Goal: Task Accomplishment & Management: Use online tool/utility

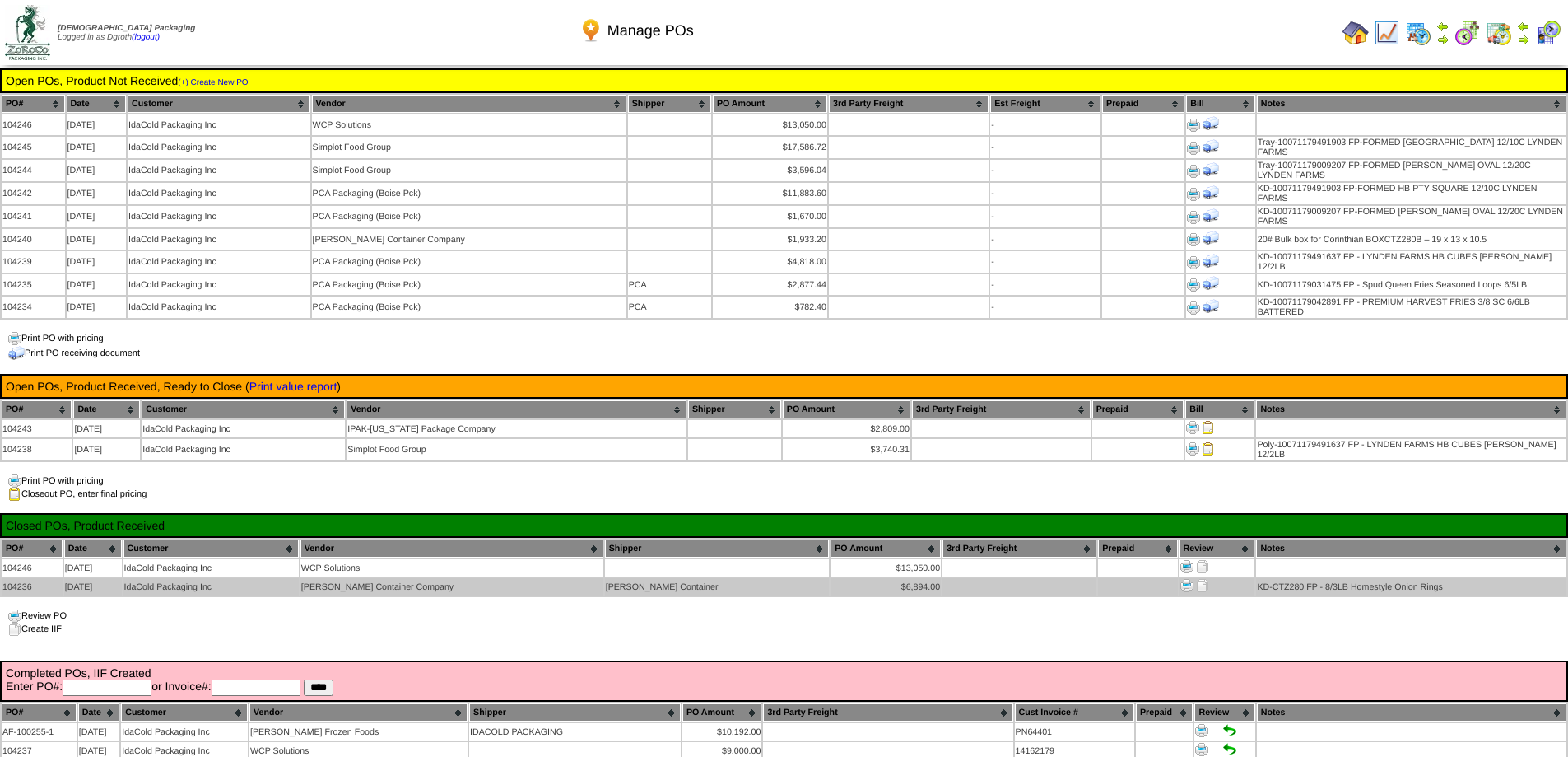
click at [1196, 579] on img at bounding box center [1202, 585] width 13 height 13
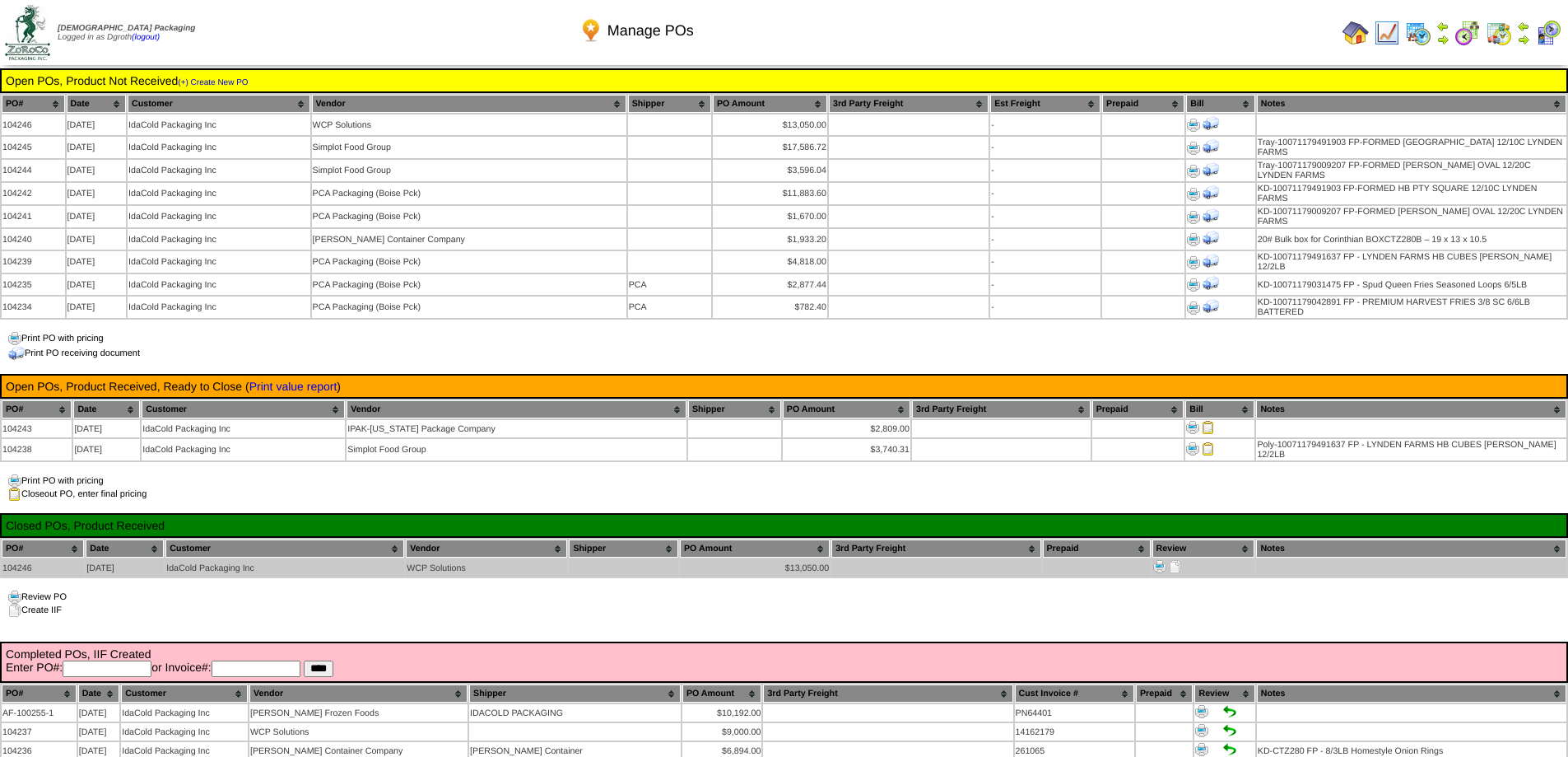
click at [1179, 560] on img at bounding box center [1174, 566] width 13 height 13
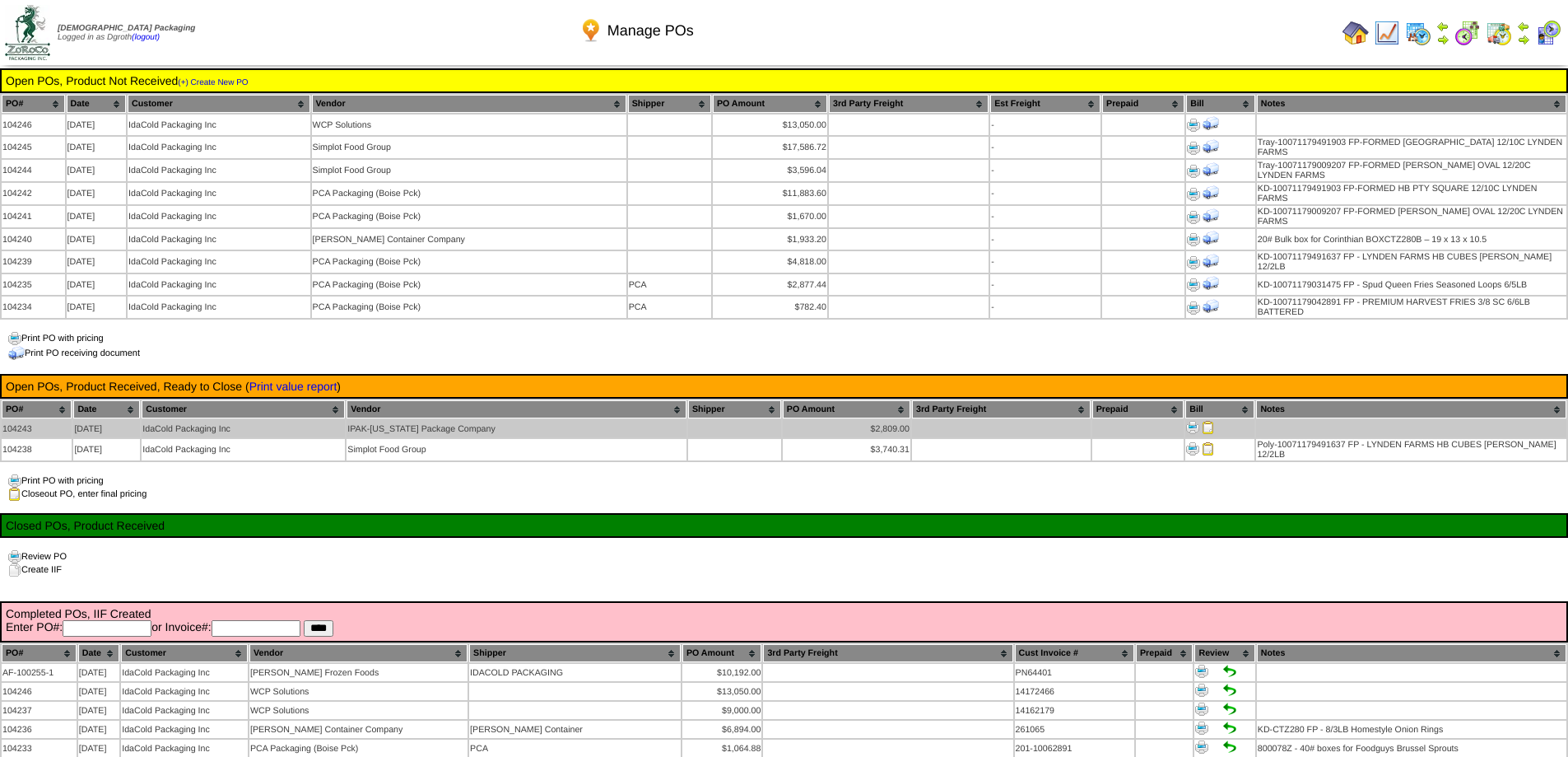
click at [1206, 421] on img at bounding box center [1208, 427] width 13 height 13
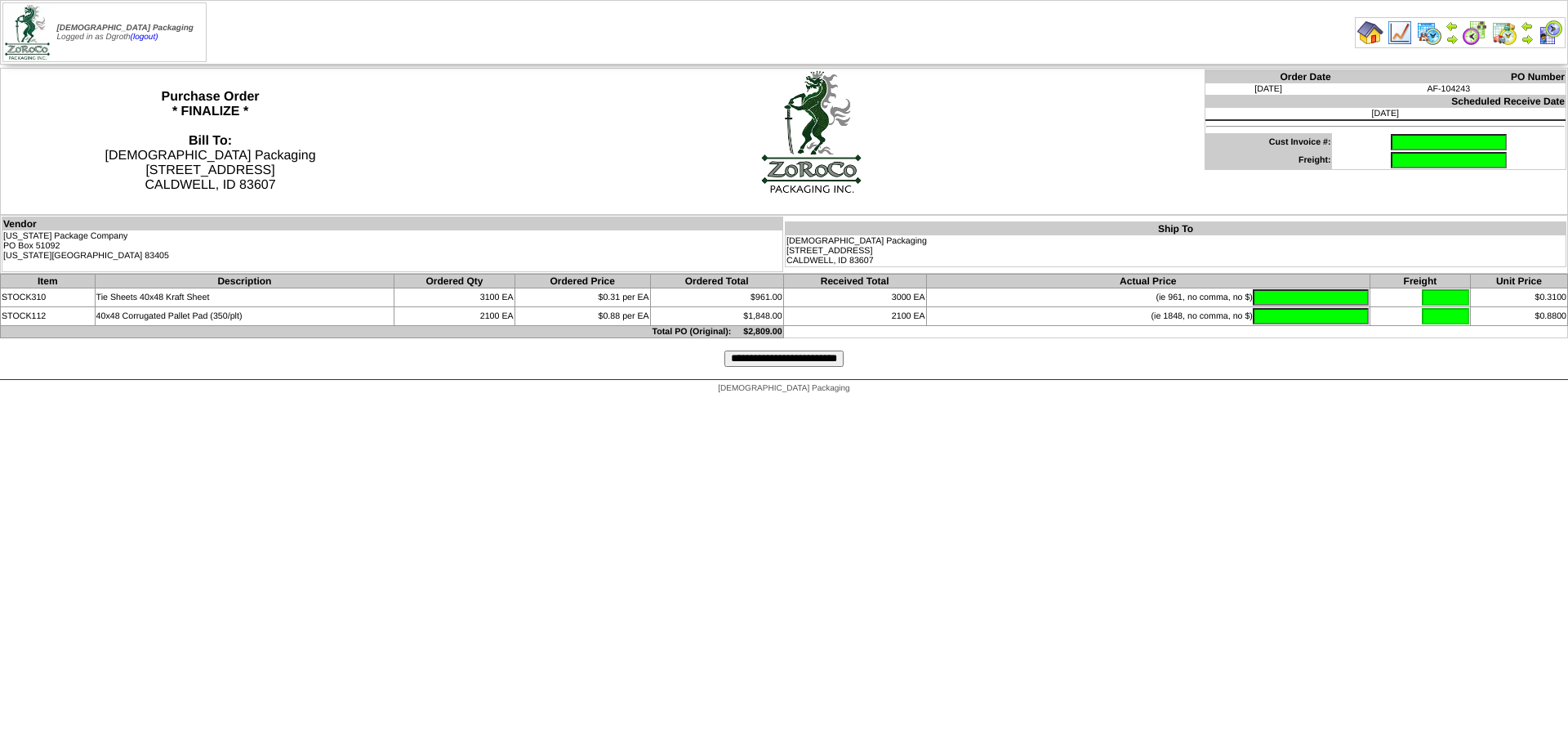
click at [48, 402] on html "Zoroco Packaging Logged in as Dgroth (logout) Print All" at bounding box center [784, 200] width 1568 height 402
click at [1391, 138] on input "text" at bounding box center [1449, 142] width 116 height 16
click at [1391, 142] on input "text" at bounding box center [1449, 142] width 116 height 16
type input "**********"
click at [1265, 296] on input "text" at bounding box center [1311, 297] width 116 height 16
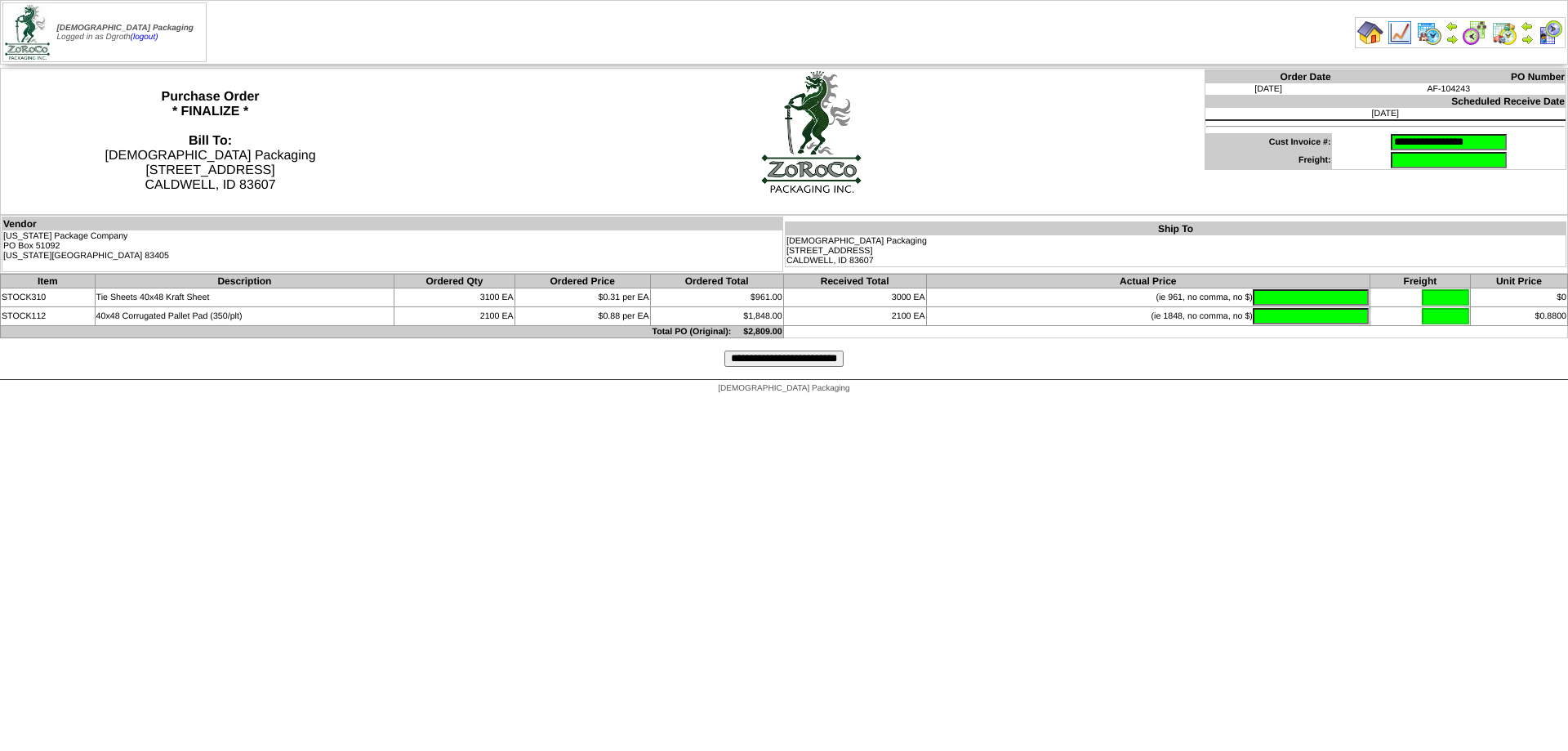
click at [1320, 286] on th "Actual Price" at bounding box center [1147, 282] width 443 height 14
click at [1322, 299] on input "text" at bounding box center [1311, 297] width 116 height 16
drag, startPoint x: 1293, startPoint y: 293, endPoint x: 1532, endPoint y: 303, distance: 239.2
click at [1532, 303] on tr "STOCK310 Tie Sheets 40x48 Kraft Sheet 3100 EA $0.31 per EA $961.00 3000 EA (ie …" at bounding box center [784, 298] width 1567 height 19
type input "******"
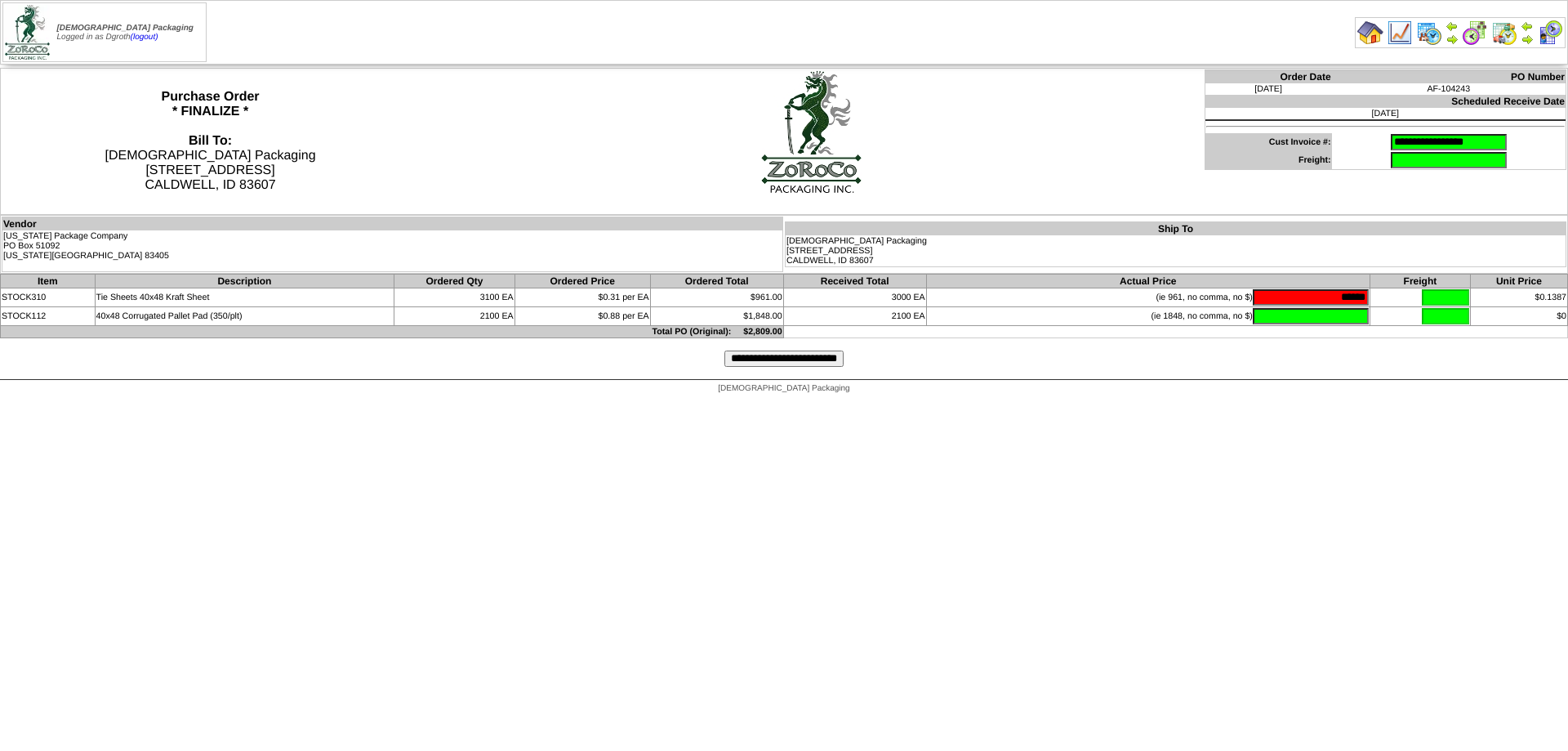
click at [1315, 317] on input "text" at bounding box center [1311, 315] width 116 height 16
type input "*******"
click at [1426, 296] on tr "STOCK310 Tie Sheets 40x48 Kraft Sheet 3100 EA $0.31 per EA $961.00 3000 EA (ie …" at bounding box center [784, 298] width 1567 height 19
click at [1324, 296] on input "*****" at bounding box center [1311, 297] width 116 height 16
drag, startPoint x: 1312, startPoint y: 298, endPoint x: 1398, endPoint y: 296, distance: 86.0
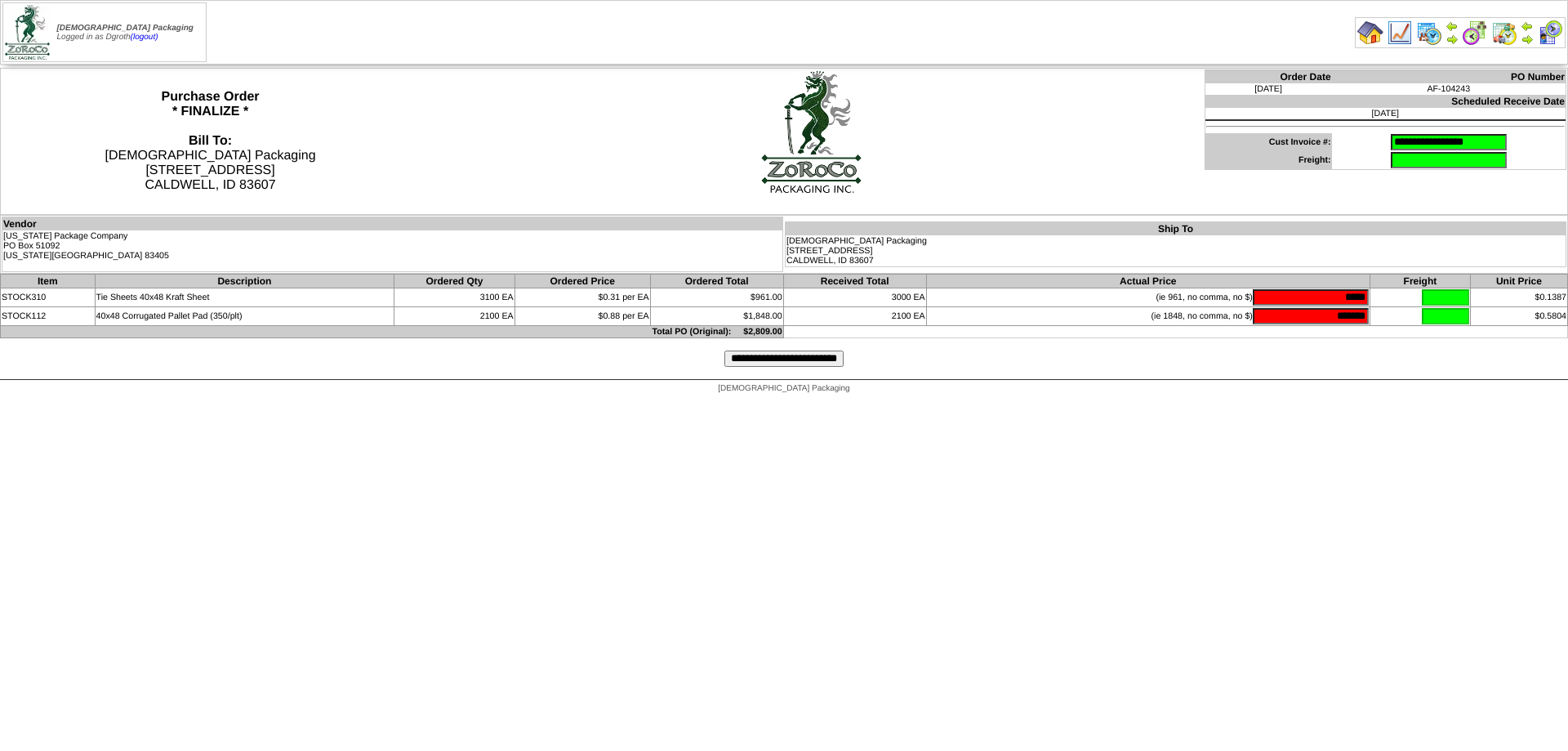
click at [1398, 296] on tr "STOCK310 Tie Sheets 40x48 Kraft Sheet 3100 EA $0.31 per EA $961.00 3000 EA (ie …" at bounding box center [784, 298] width 1567 height 19
type input "*******"
click at [1306, 292] on input "*******" at bounding box center [1311, 297] width 116 height 16
drag, startPoint x: 1305, startPoint y: 291, endPoint x: 1488, endPoint y: 292, distance: 183.0
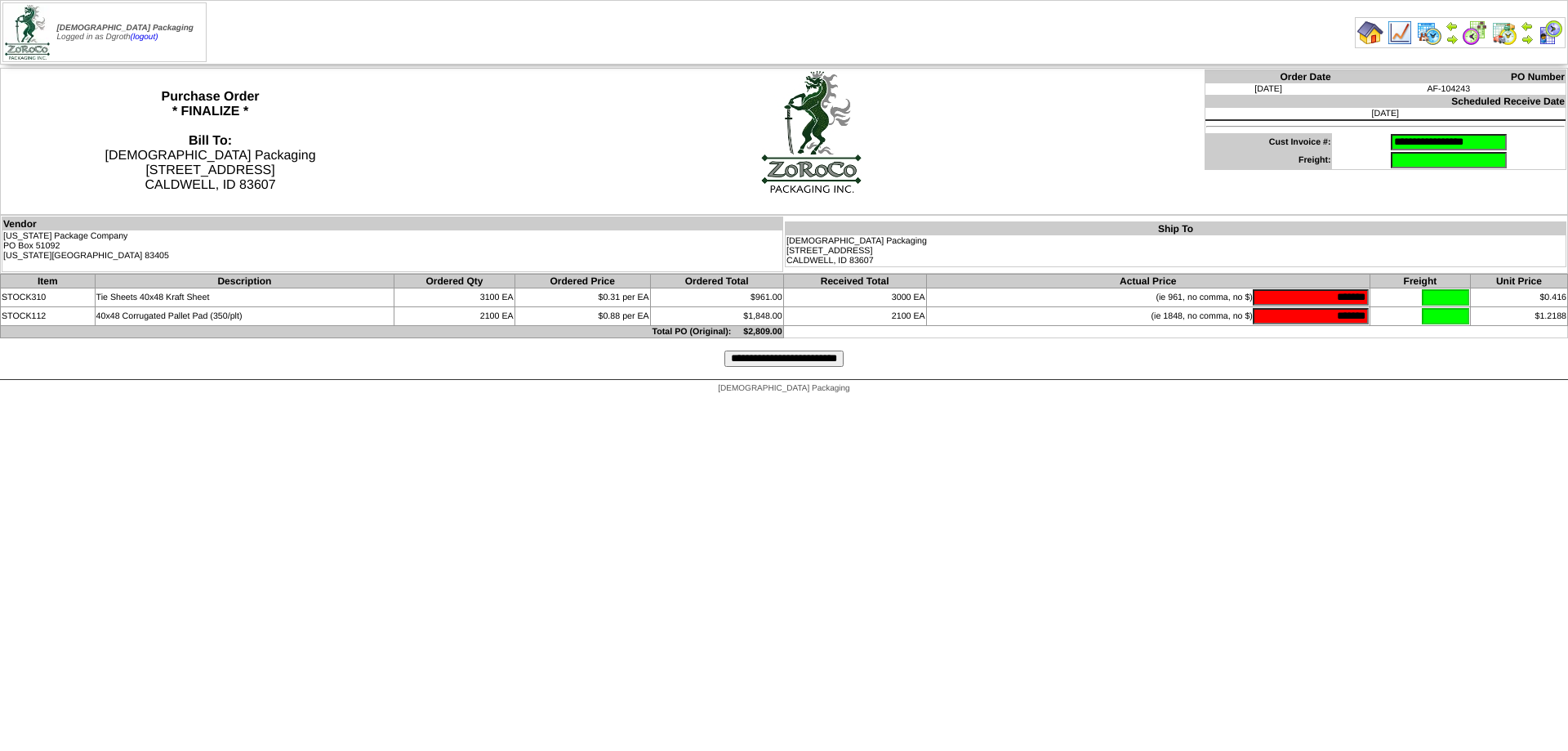
click at [1488, 292] on tr "STOCK310 Tie Sheets 40x48 Kraft Sheet 3100 EA $0.31 per EA $961.00 3000 EA (ie …" at bounding box center [784, 298] width 1567 height 19
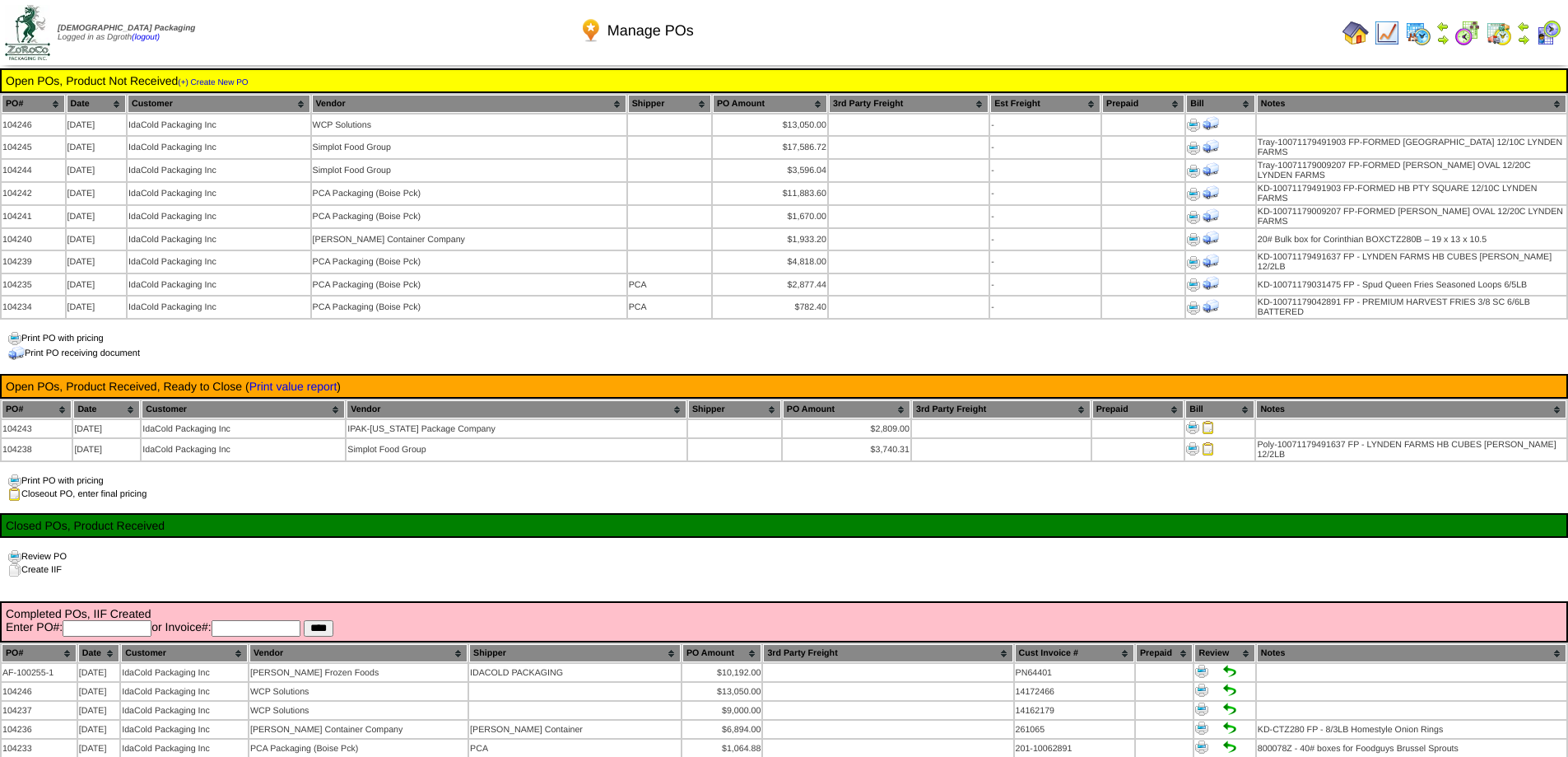
click at [1351, 29] on img at bounding box center [1356, 33] width 26 height 26
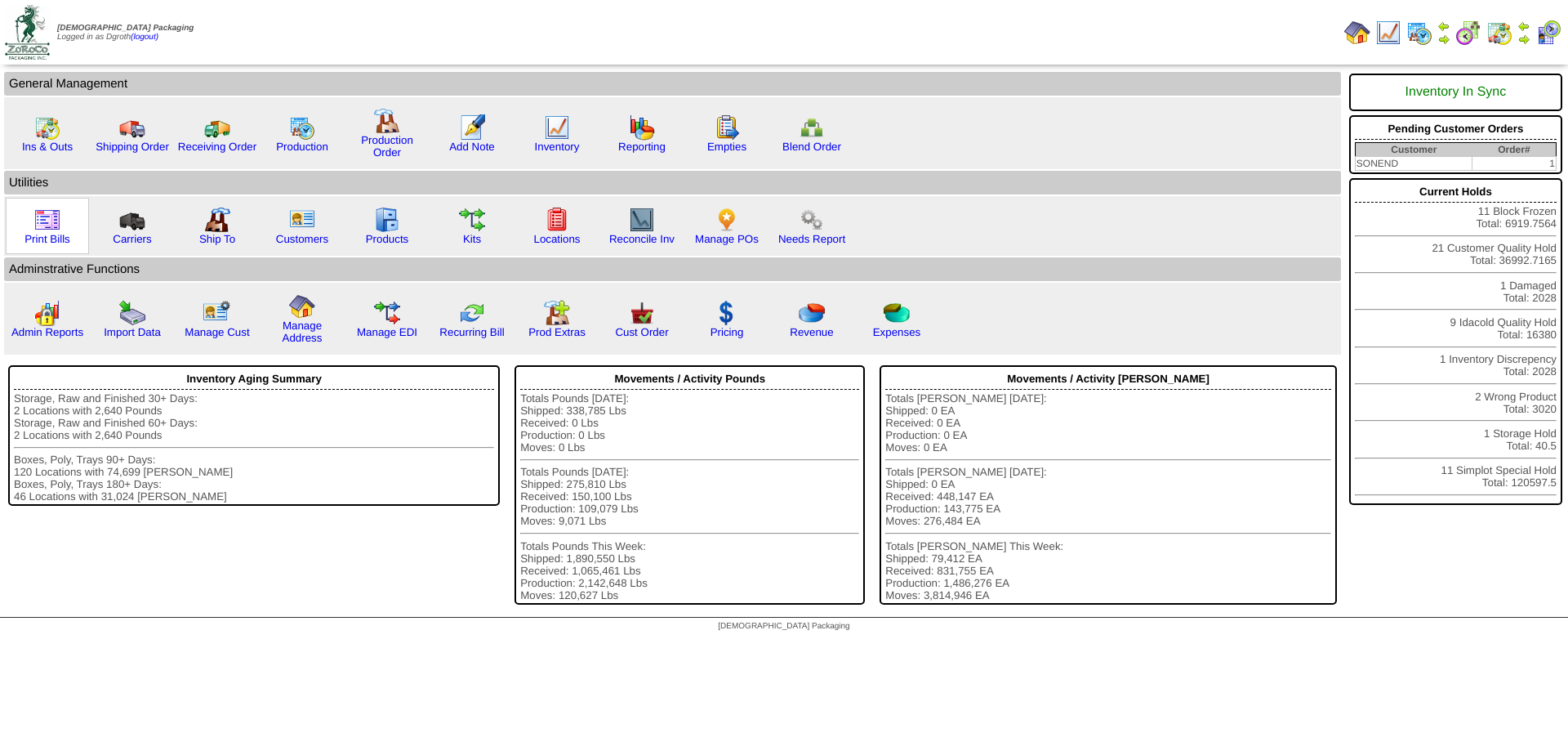
click at [37, 220] on img at bounding box center [48, 220] width 26 height 26
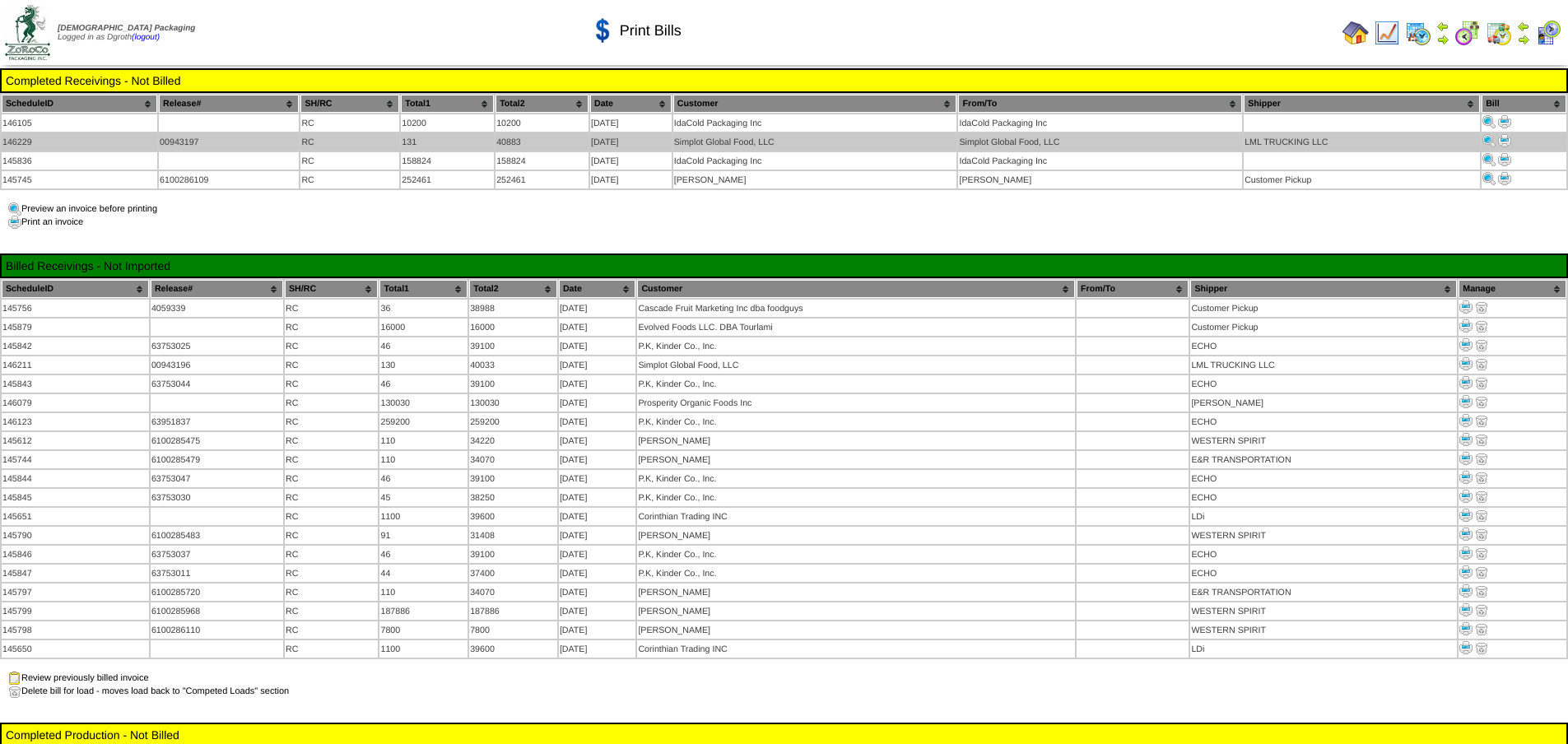
click at [1502, 138] on img at bounding box center [1504, 140] width 13 height 13
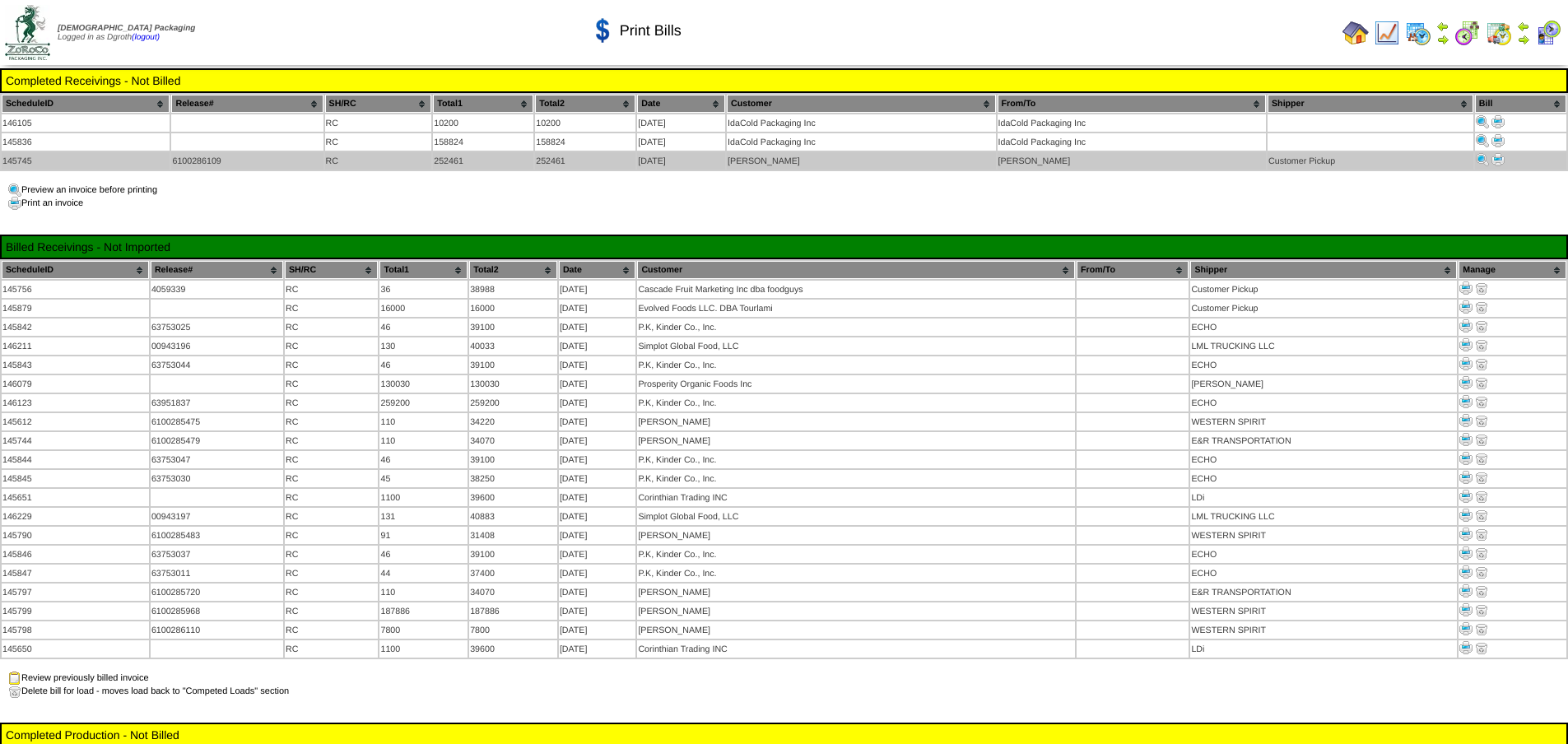
click at [1498, 158] on img at bounding box center [1497, 159] width 13 height 13
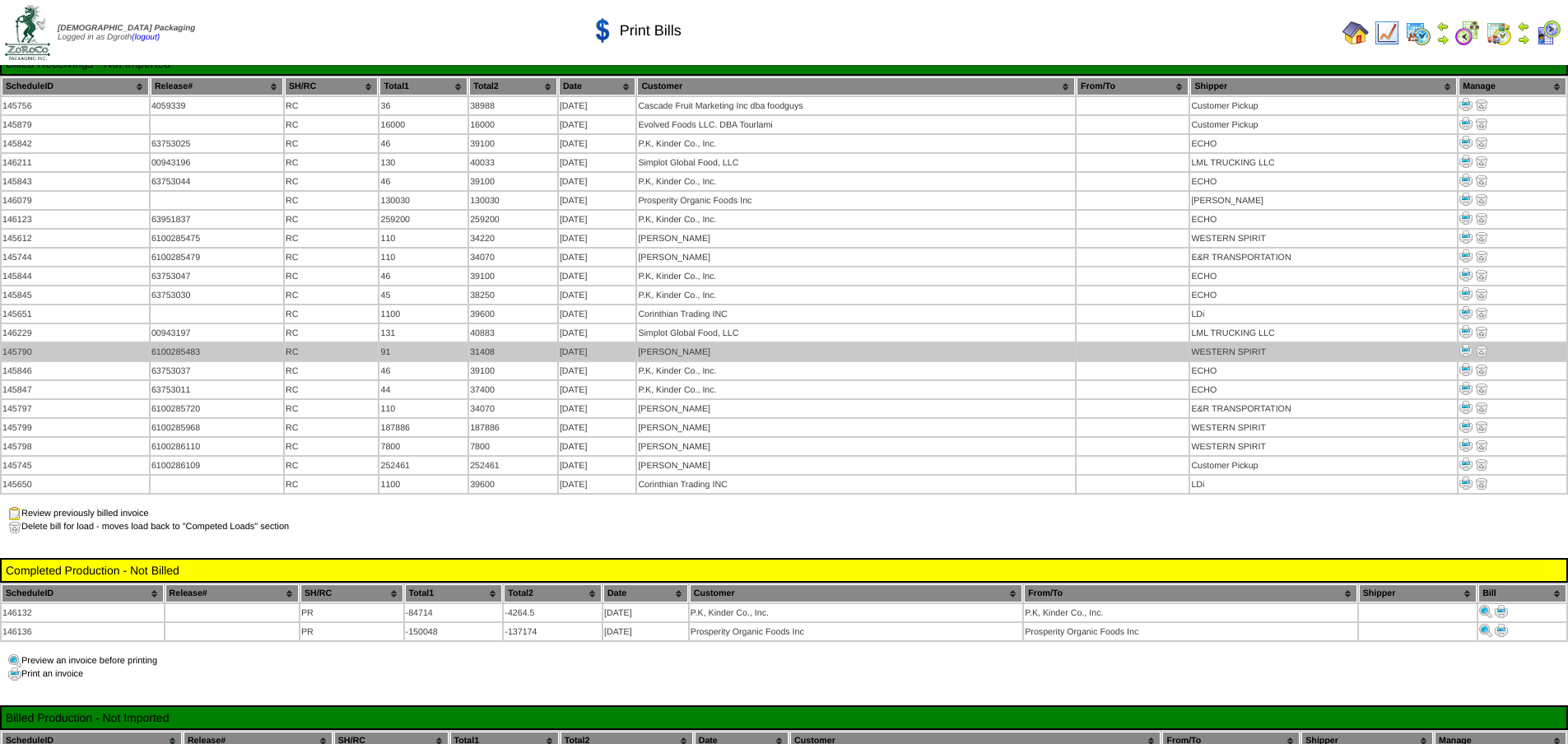
scroll to position [247, 0]
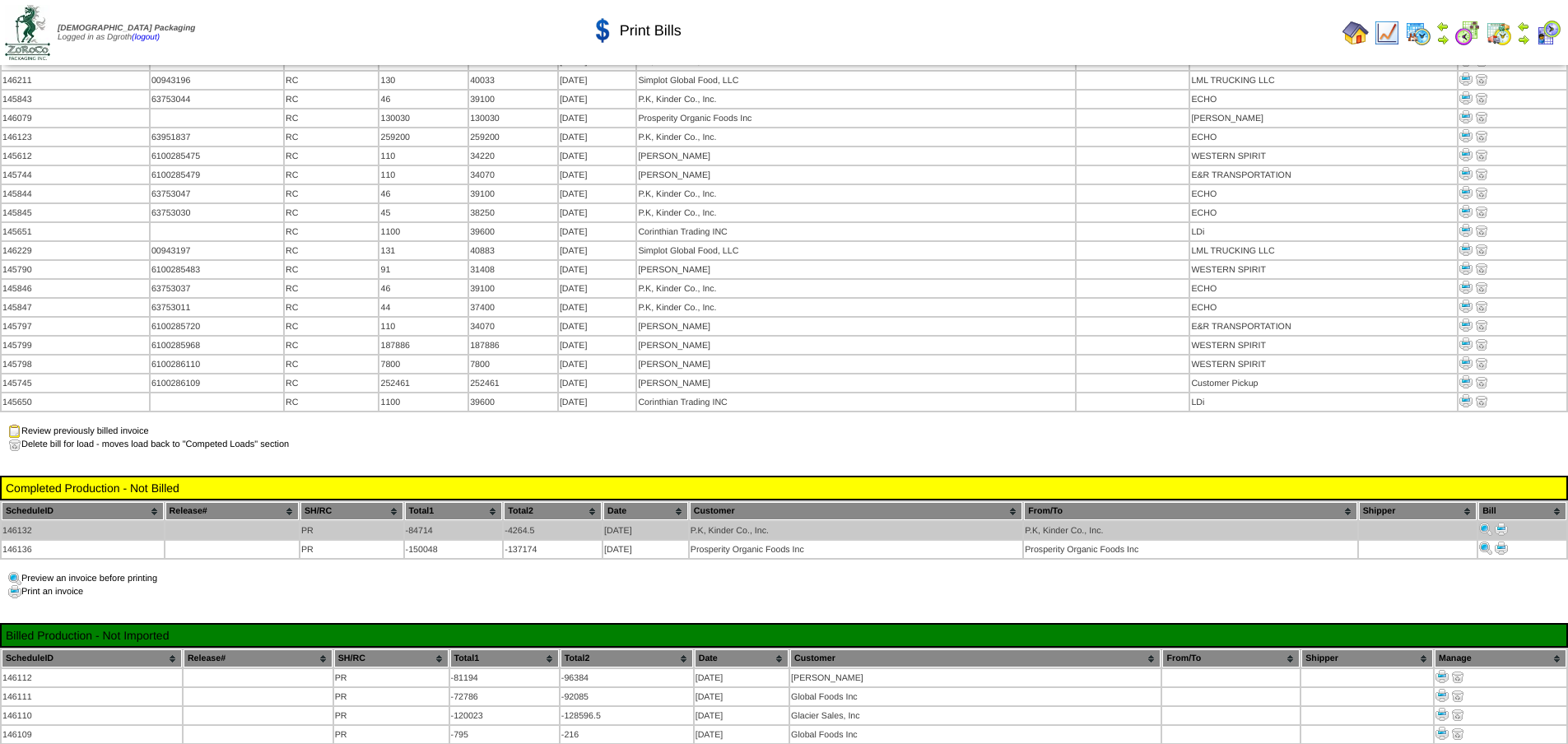
click at [1505, 522] on img at bounding box center [1501, 528] width 13 height 13
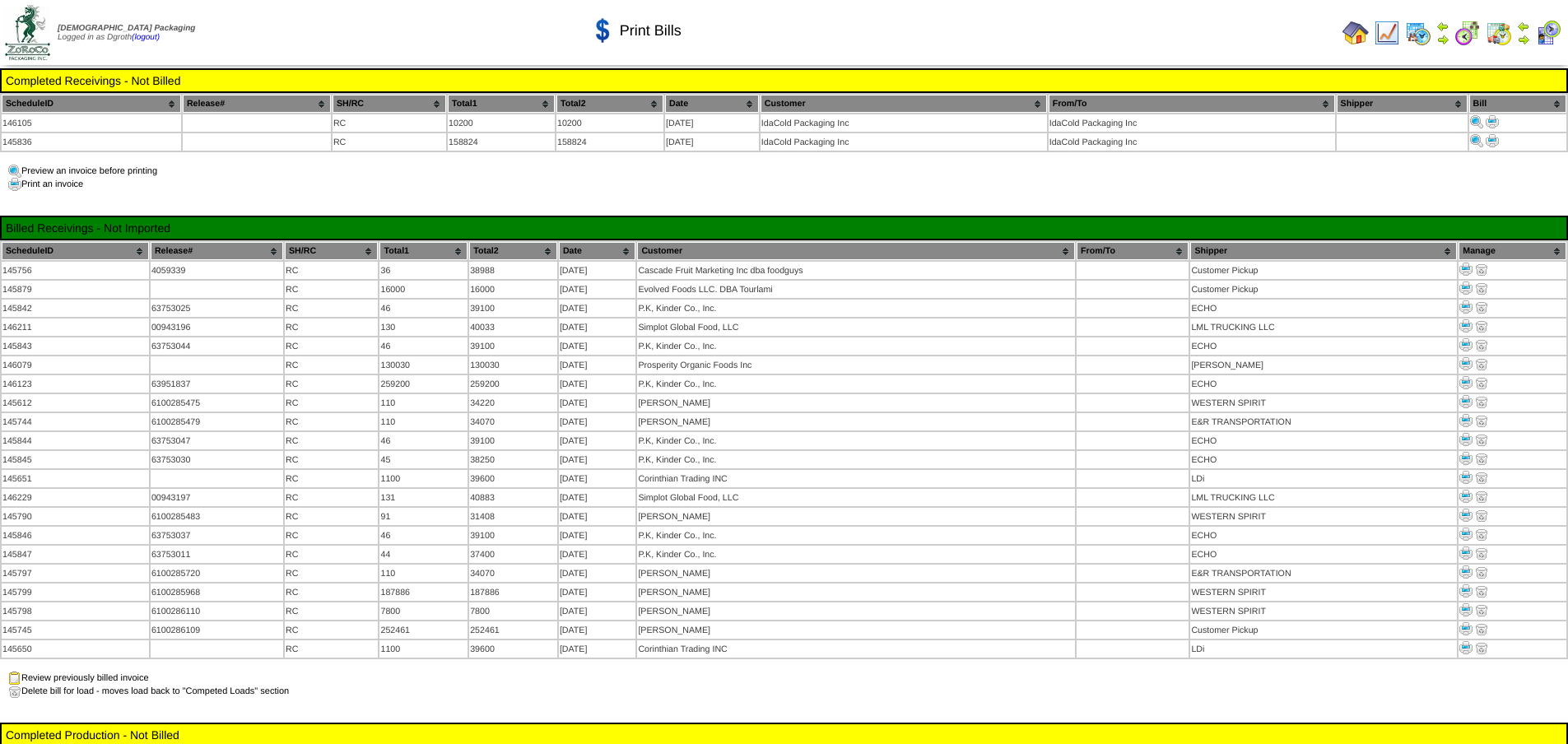
scroll to position [247, 0]
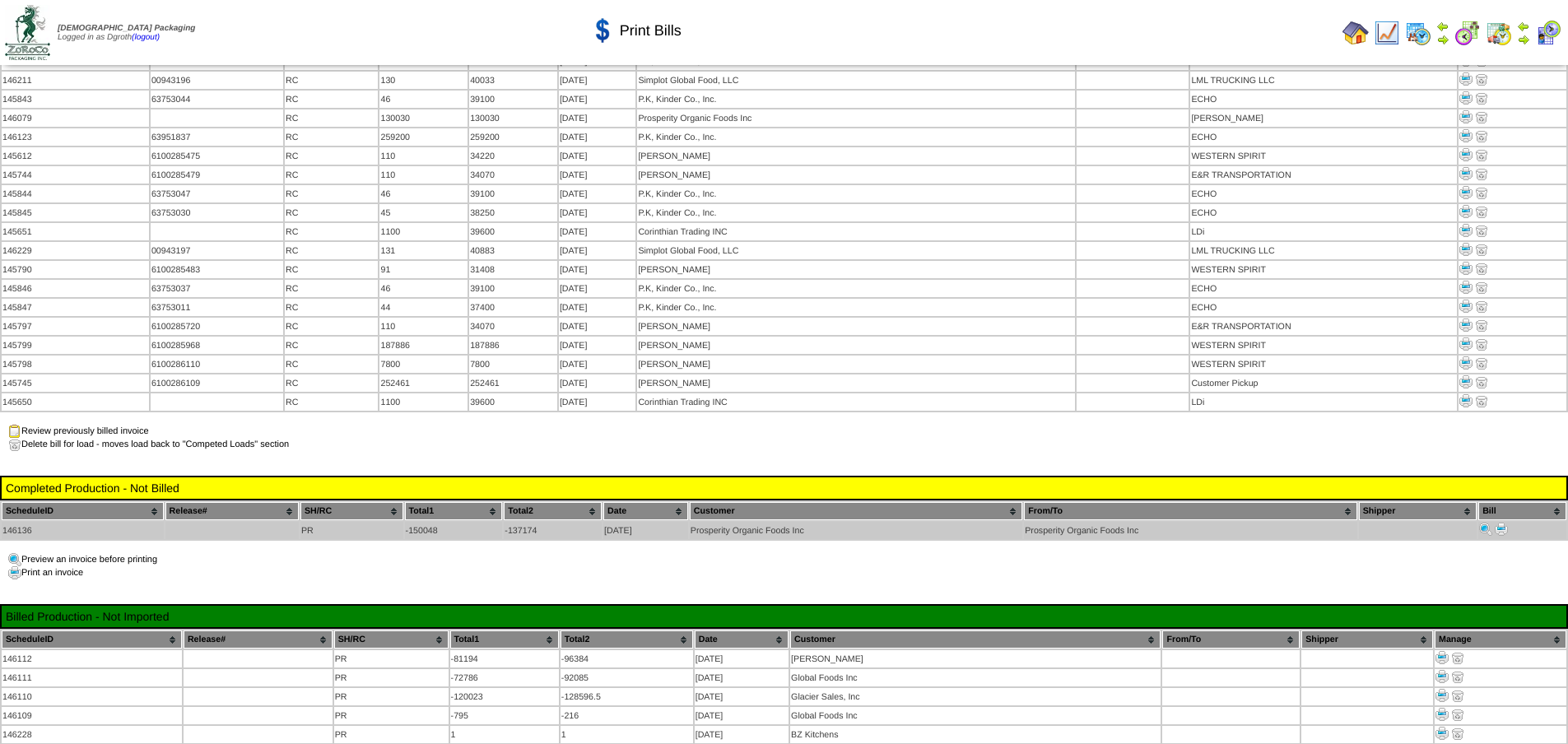
click at [1500, 522] on img at bounding box center [1501, 528] width 13 height 13
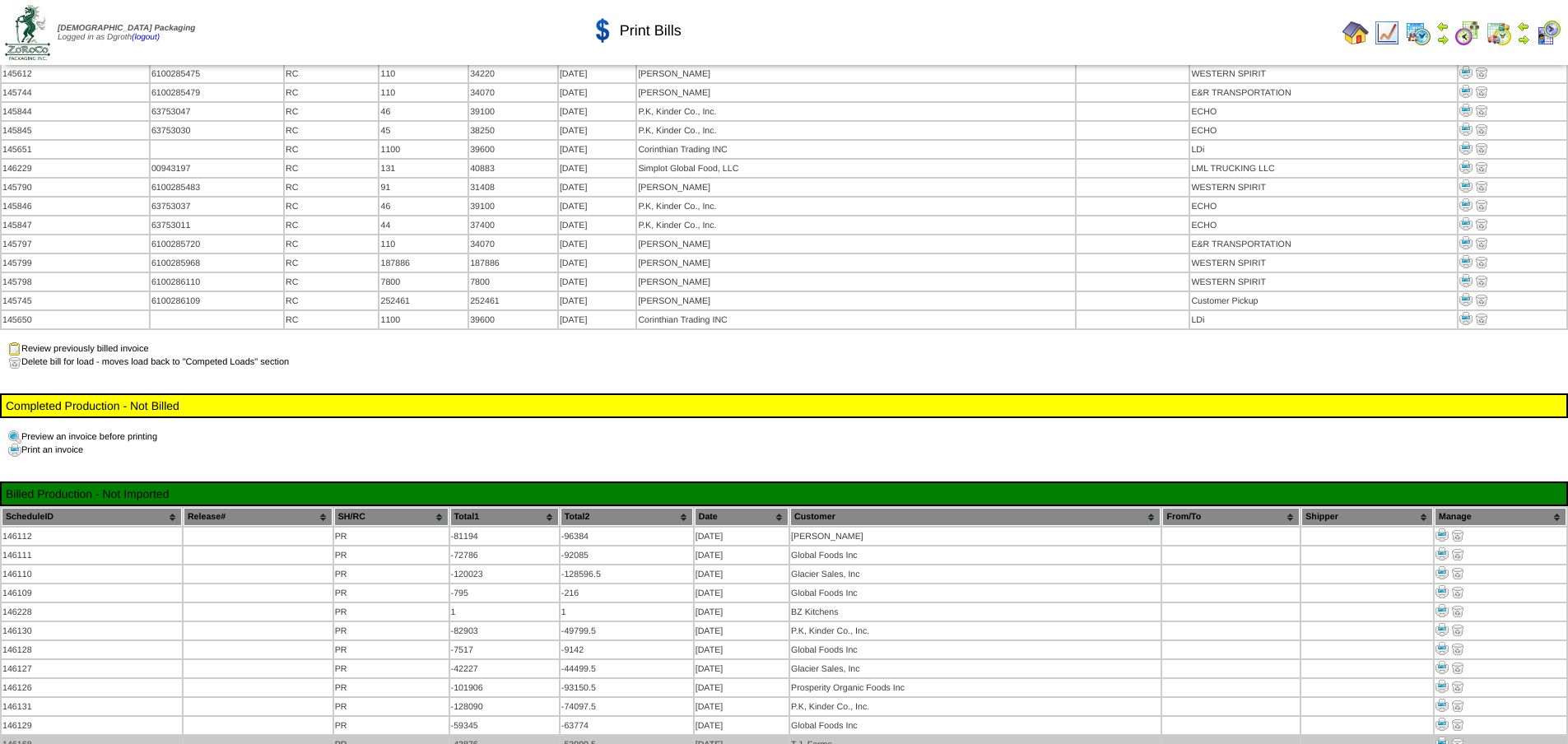
scroll to position [543, 0]
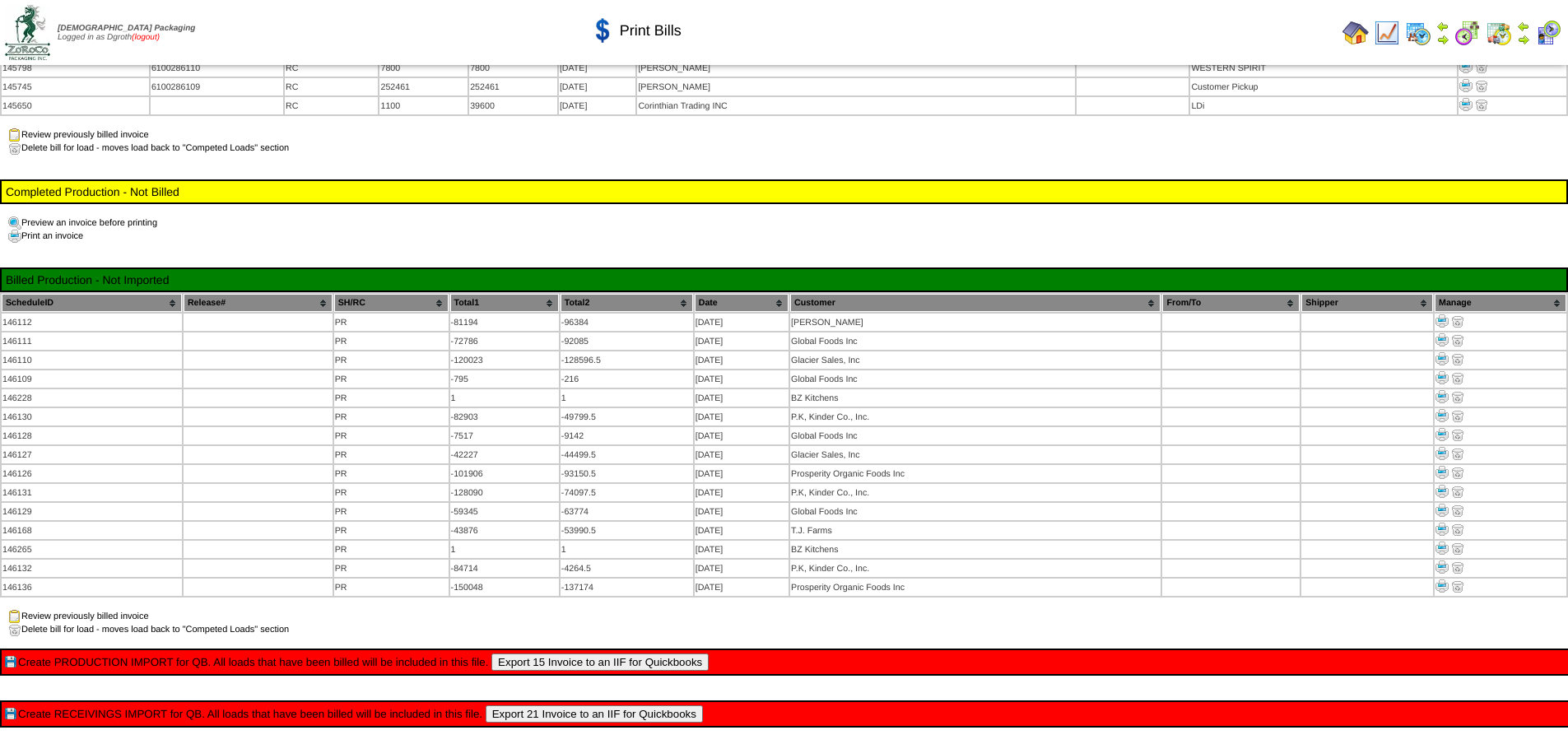
click at [159, 37] on link "(logout)" at bounding box center [145, 37] width 28 height 9
